Goal: Check status: Check status

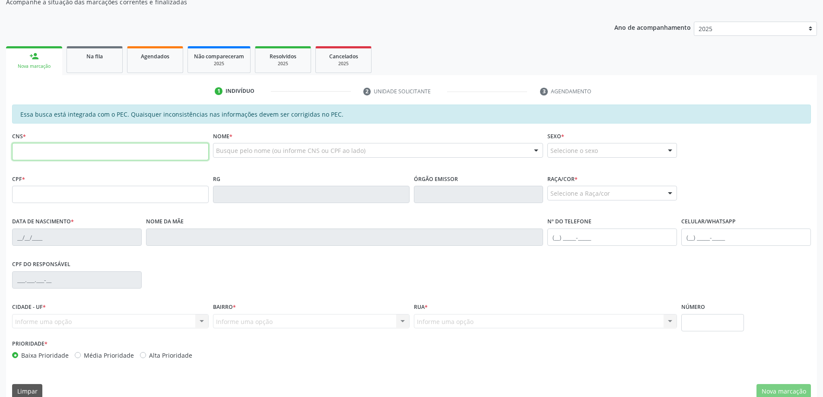
scroll to position [108, 0]
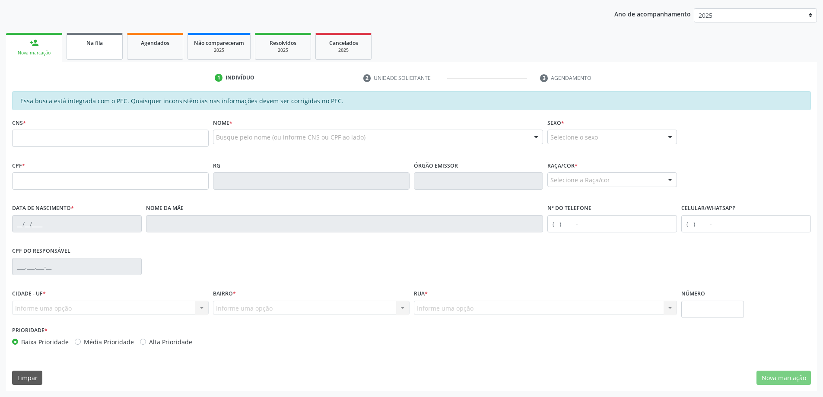
click at [87, 47] on link "Na fila" at bounding box center [95, 46] width 56 height 27
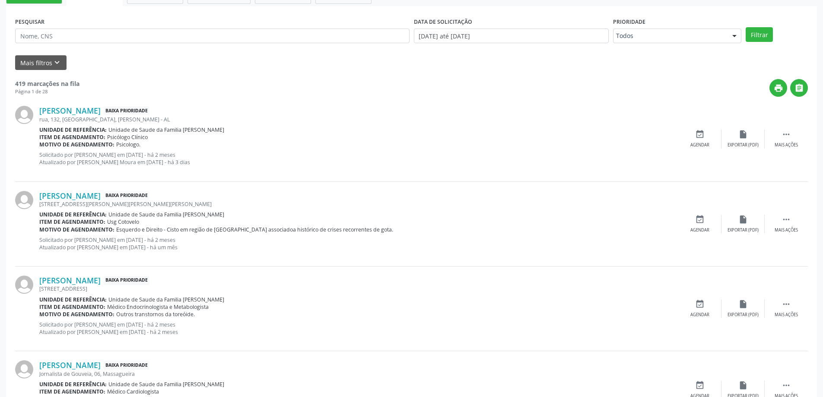
scroll to position [130, 0]
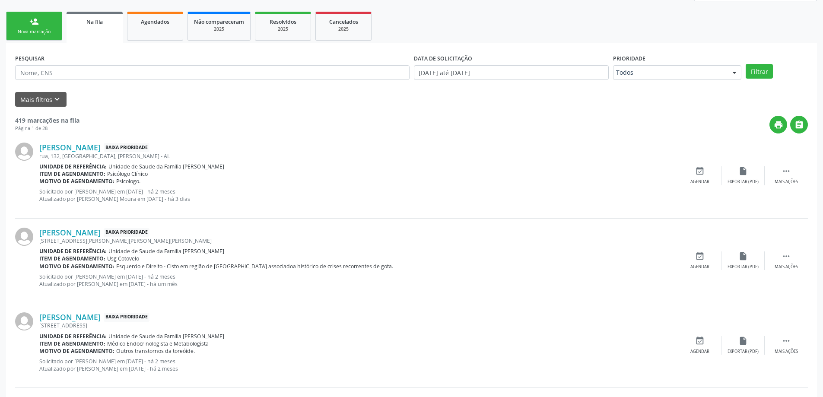
click at [165, 11] on ul "person_add Nova marcação Na fila Agendados Não compareceram 2025 Resolvidos 202…" at bounding box center [411, 26] width 811 height 33
click at [166, 21] on span "Agendados" at bounding box center [155, 21] width 29 height 7
select select "8"
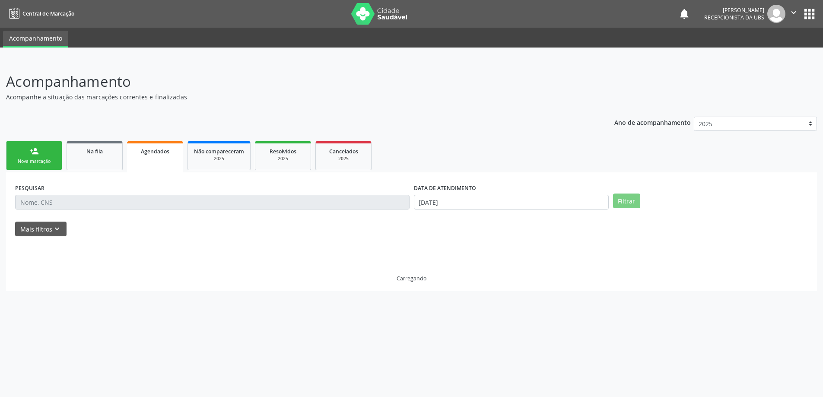
scroll to position [0, 0]
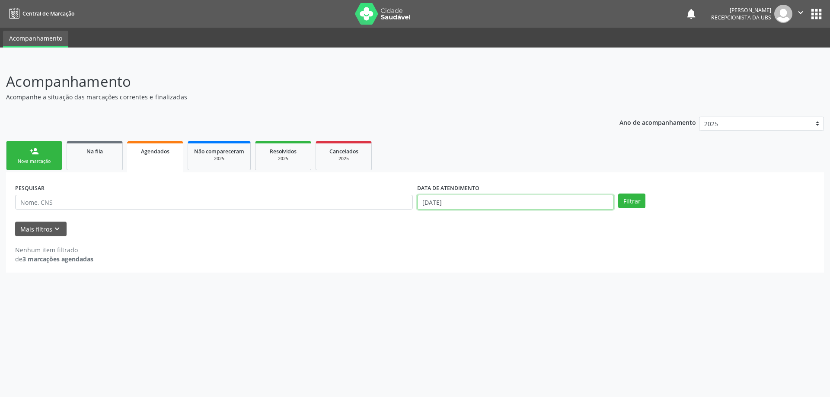
click at [450, 200] on input "[DATE]" at bounding box center [515, 202] width 197 height 15
click at [448, 247] on span "1" at bounding box center [442, 246] width 17 height 17
type input "[DATE]"
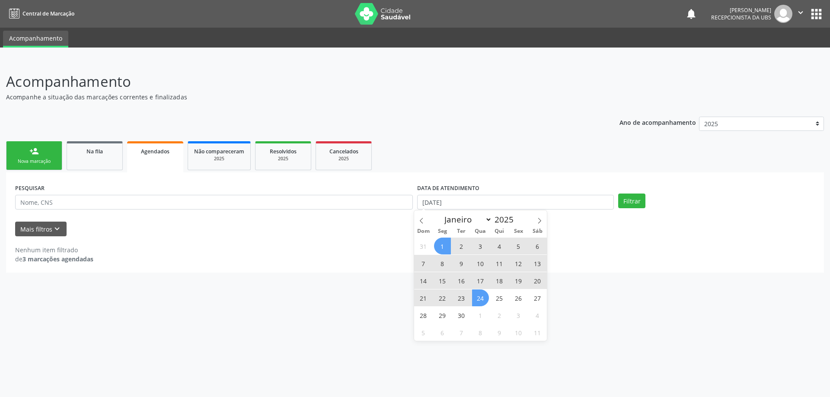
click at [473, 302] on span "24" at bounding box center [480, 297] width 17 height 17
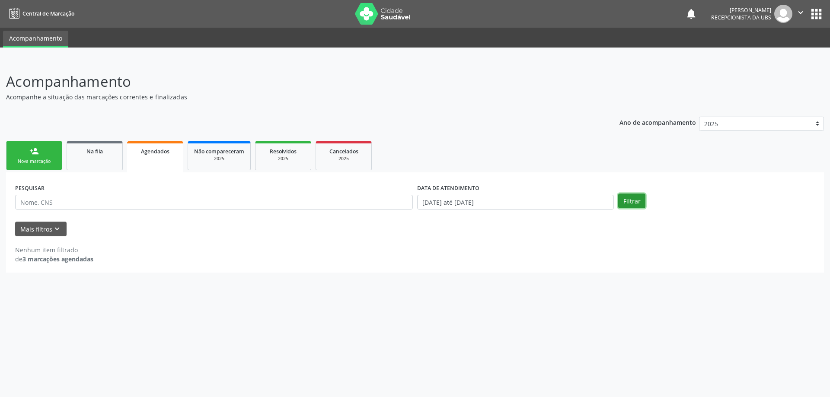
click at [624, 206] on button "Filtrar" at bounding box center [631, 201] width 27 height 15
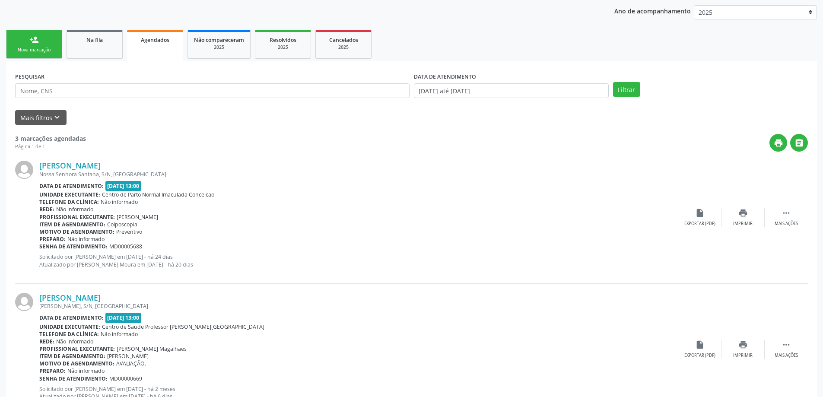
scroll to position [104, 0]
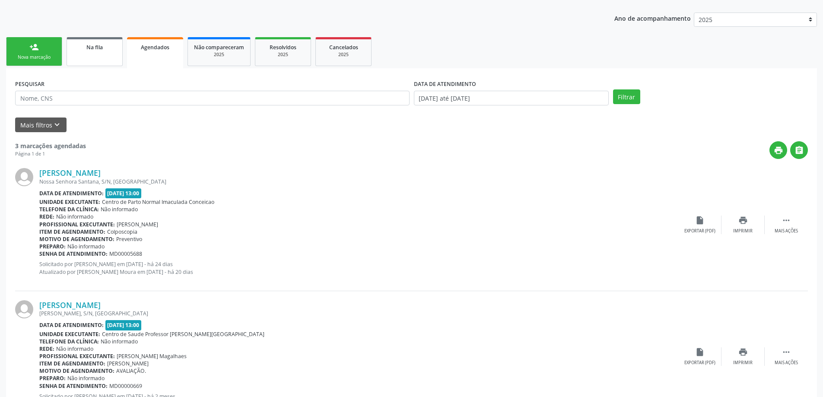
click at [111, 51] on link "Na fila" at bounding box center [95, 51] width 56 height 29
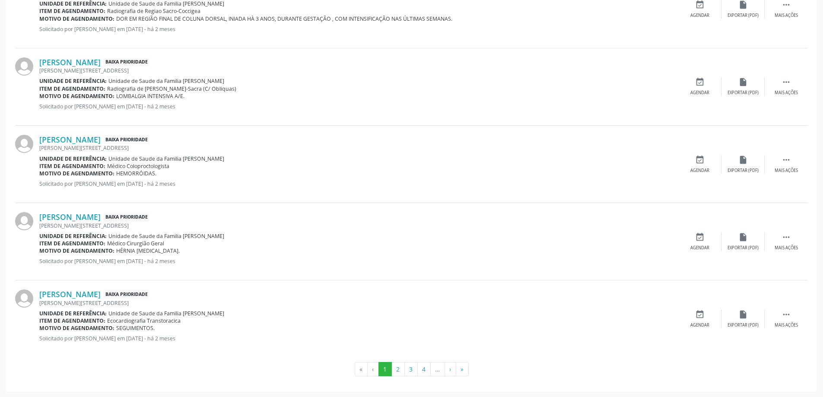
scroll to position [1089, 0]
click at [423, 372] on button "4" at bounding box center [423, 369] width 13 height 15
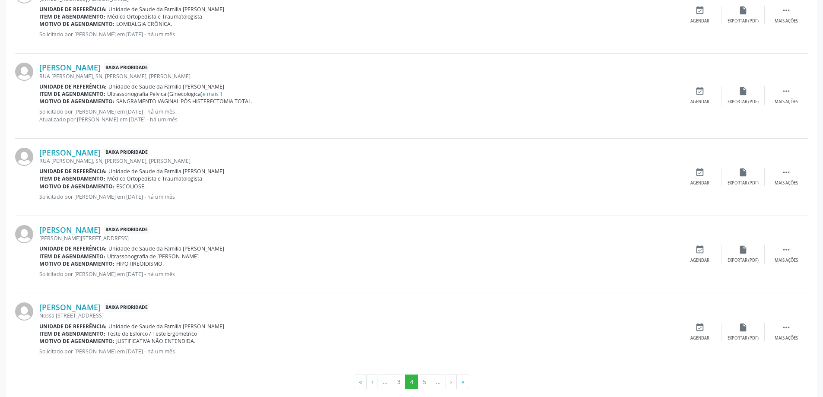
scroll to position [1075, 0]
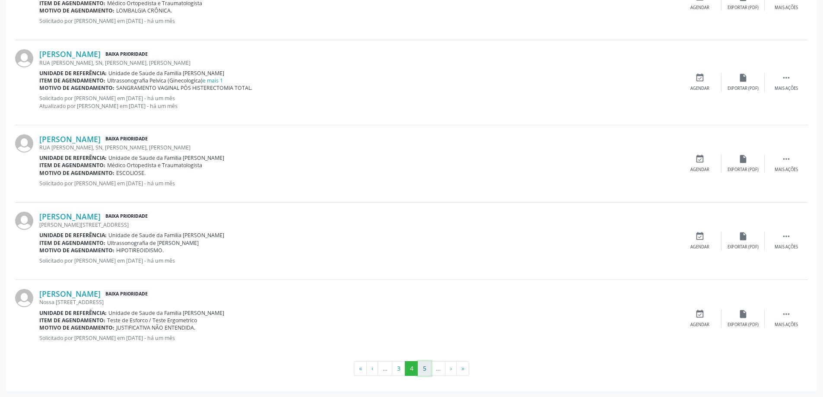
click at [426, 364] on button "5" at bounding box center [424, 368] width 13 height 15
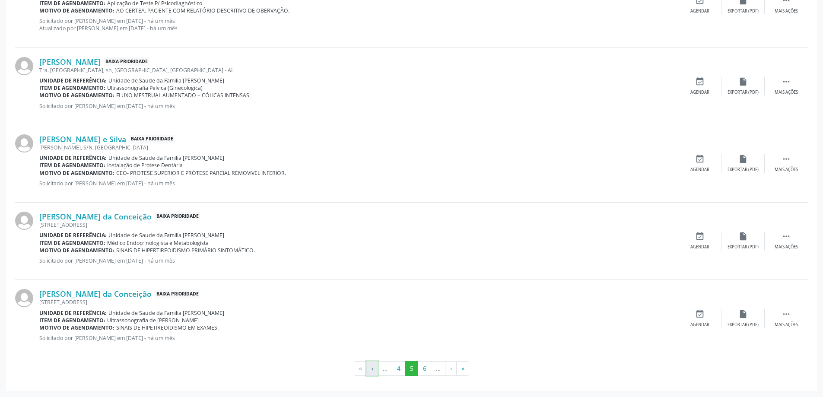
click at [375, 369] on button "‹" at bounding box center [372, 368] width 12 height 15
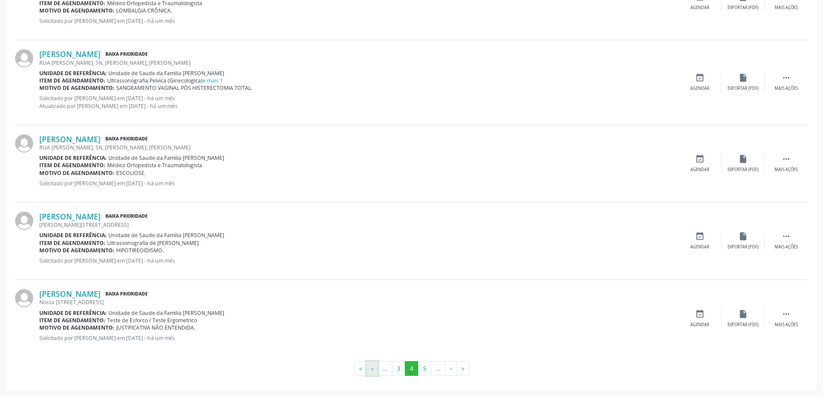
click at [375, 371] on button "‹" at bounding box center [372, 368] width 12 height 15
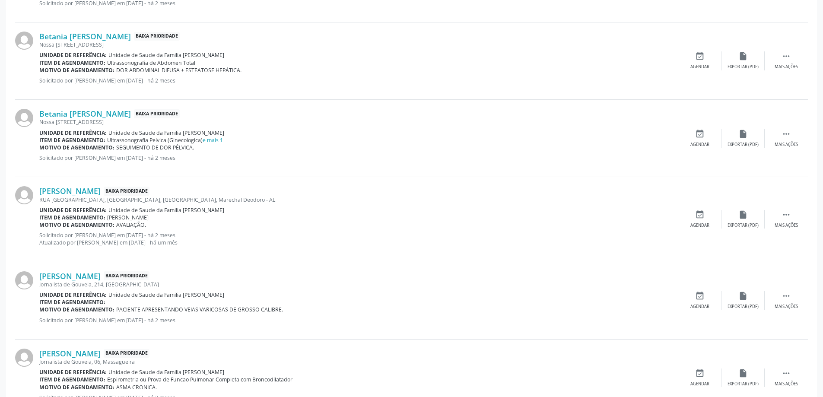
scroll to position [475, 0]
